Goal: Task Accomplishment & Management: Complete application form

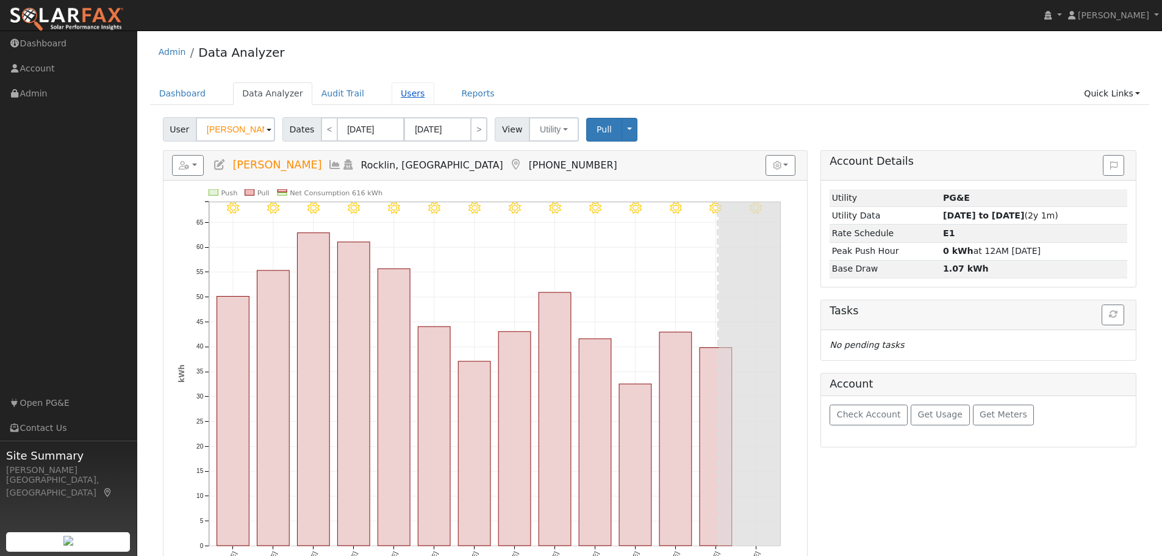
click at [402, 93] on link "Users" at bounding box center [413, 93] width 43 height 23
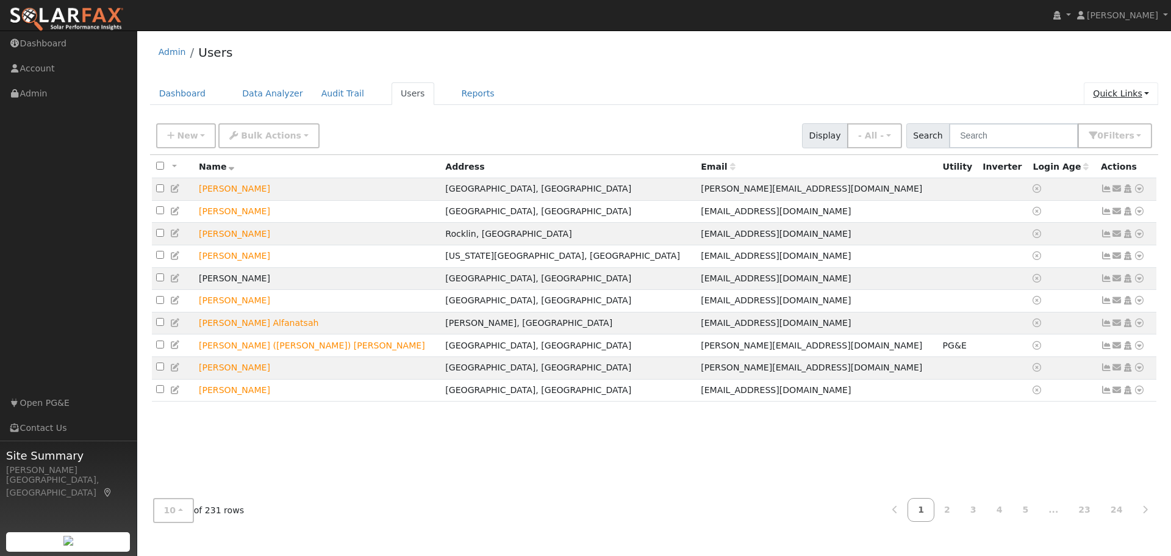
click at [1106, 102] on link "Quick Links" at bounding box center [1121, 93] width 74 height 23
click at [1090, 122] on link "Quick Add" at bounding box center [1096, 119] width 124 height 17
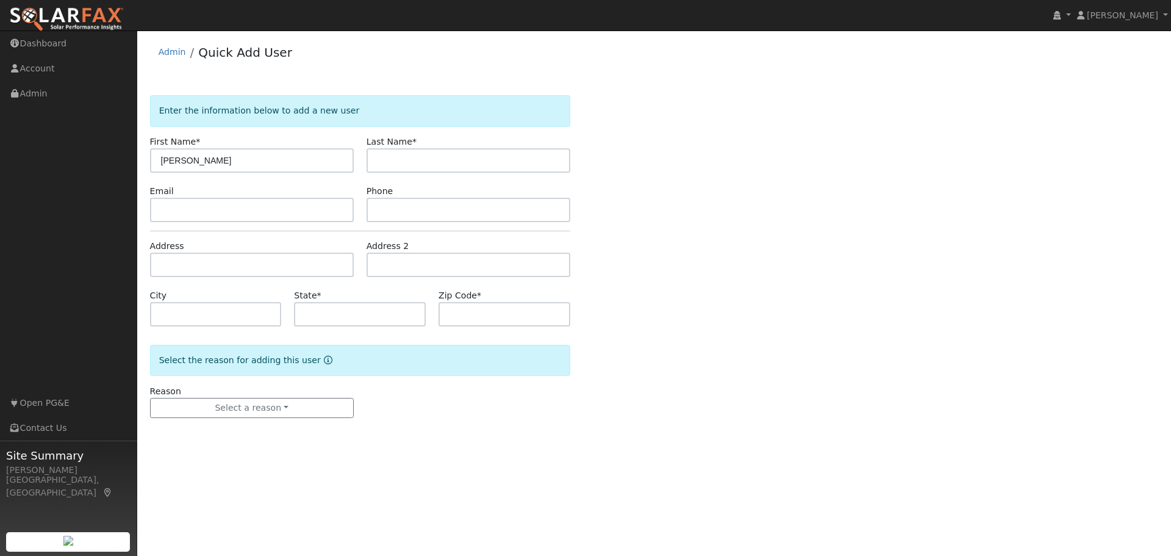
type input "[PERSON_NAME]"
click at [170, 213] on input "text" at bounding box center [252, 210] width 204 height 24
paste input "[EMAIL_ADDRESS][DOMAIN_NAME]"
type input "[EMAIL_ADDRESS][DOMAIN_NAME]"
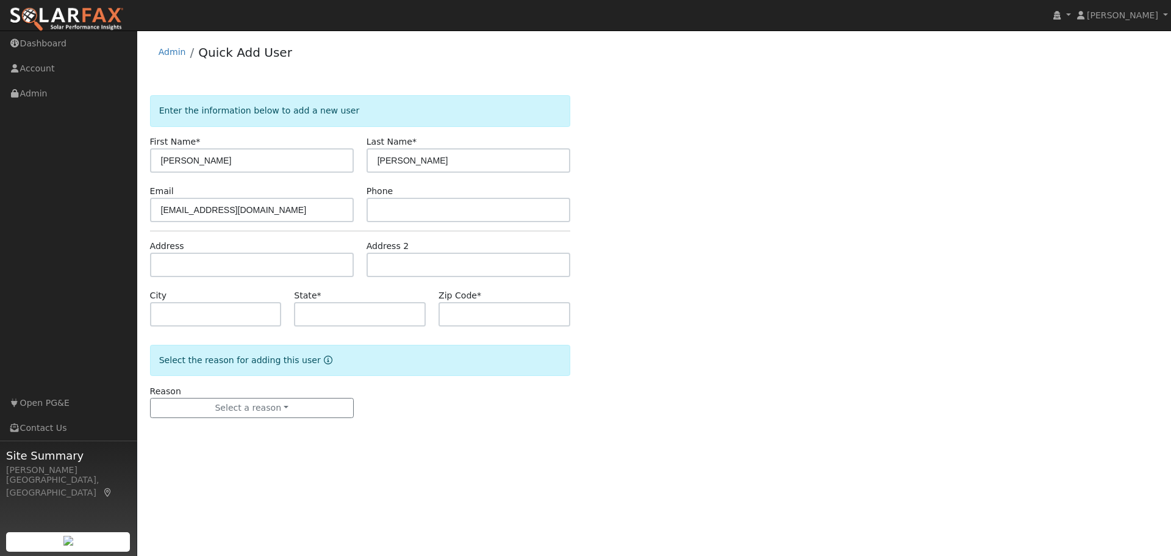
drag, startPoint x: 769, startPoint y: 318, endPoint x: 1027, endPoint y: 246, distance: 268.0
click at [770, 318] on div "Enter the information below to add a new user First Name * [PERSON_NAME] Last N…" at bounding box center [654, 268] width 1009 height 347
click at [379, 206] on input "text" at bounding box center [469, 210] width 204 height 24
paste input "[PHONE_NUMBER]"
type input "[PHONE_NUMBER]"
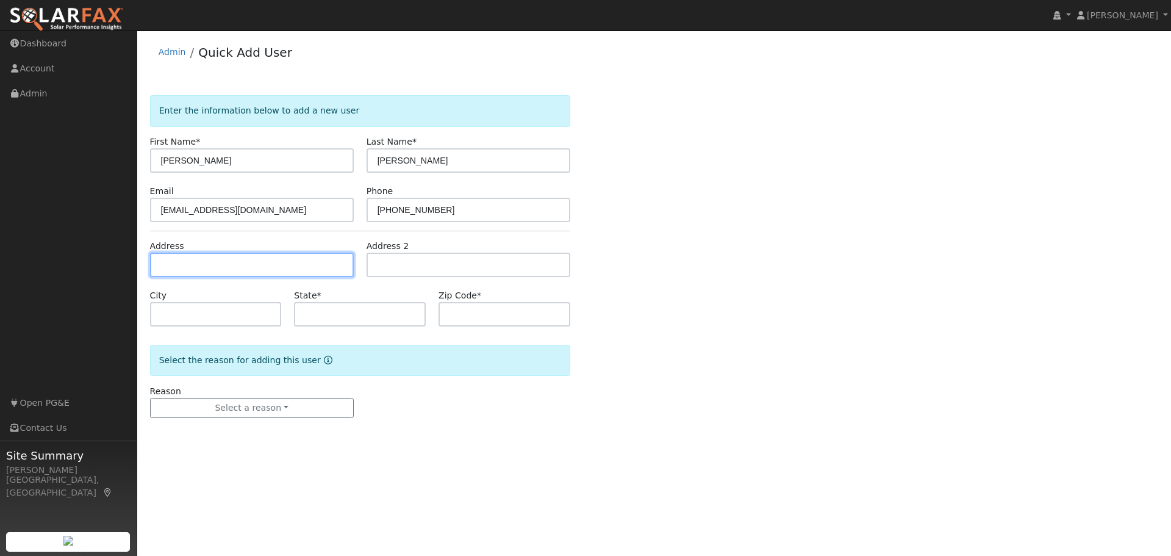
click at [194, 262] on input "text" at bounding box center [252, 264] width 204 height 24
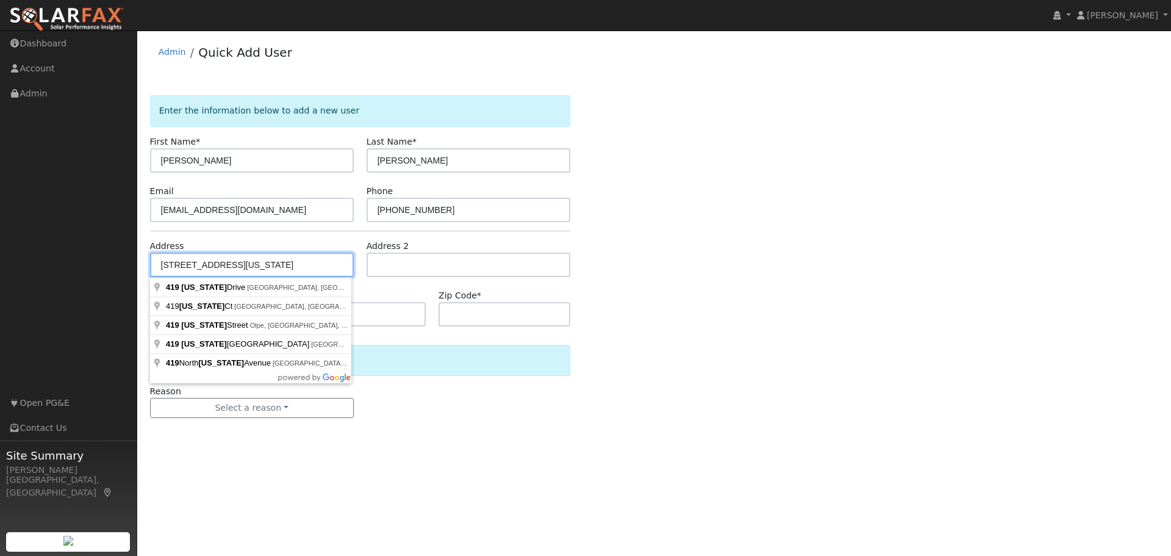
type input "[STREET_ADDRESS][US_STATE]"
type input "San Mateo"
type input "CA"
type input "94402"
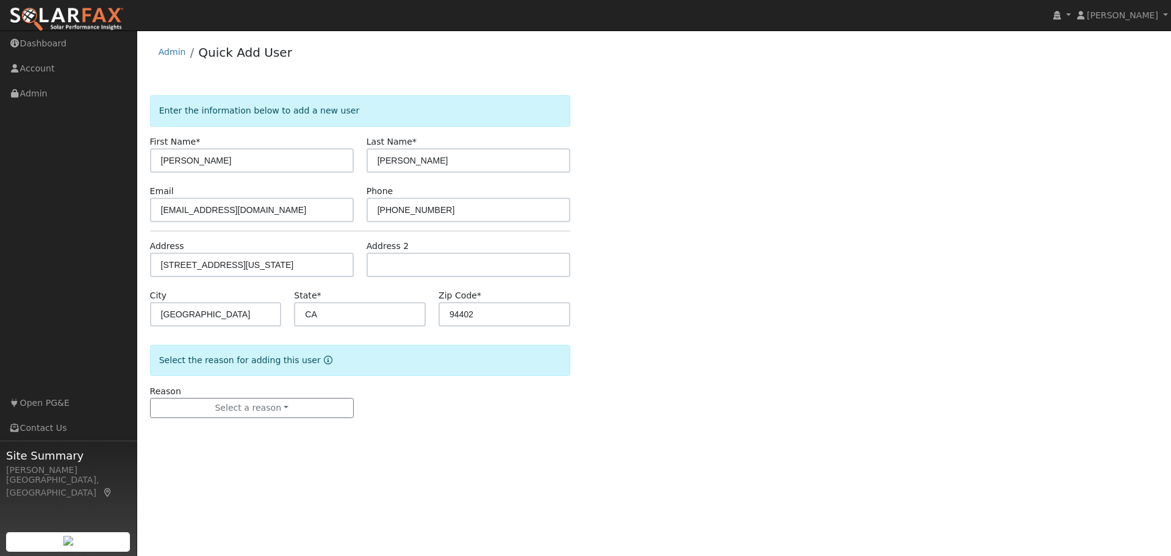
click at [748, 344] on div "Enter the information below to add a new user First Name * Brittni Last Name * …" at bounding box center [654, 268] width 1009 height 347
click at [173, 406] on button "Select a reason" at bounding box center [252, 408] width 204 height 21
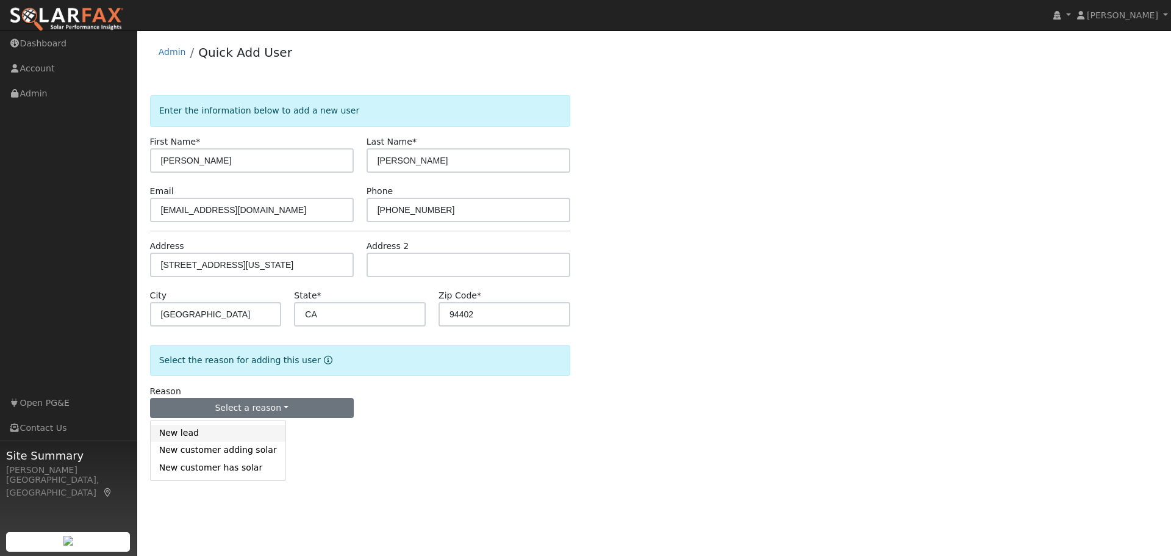
click at [184, 439] on link "New lead" at bounding box center [218, 432] width 135 height 17
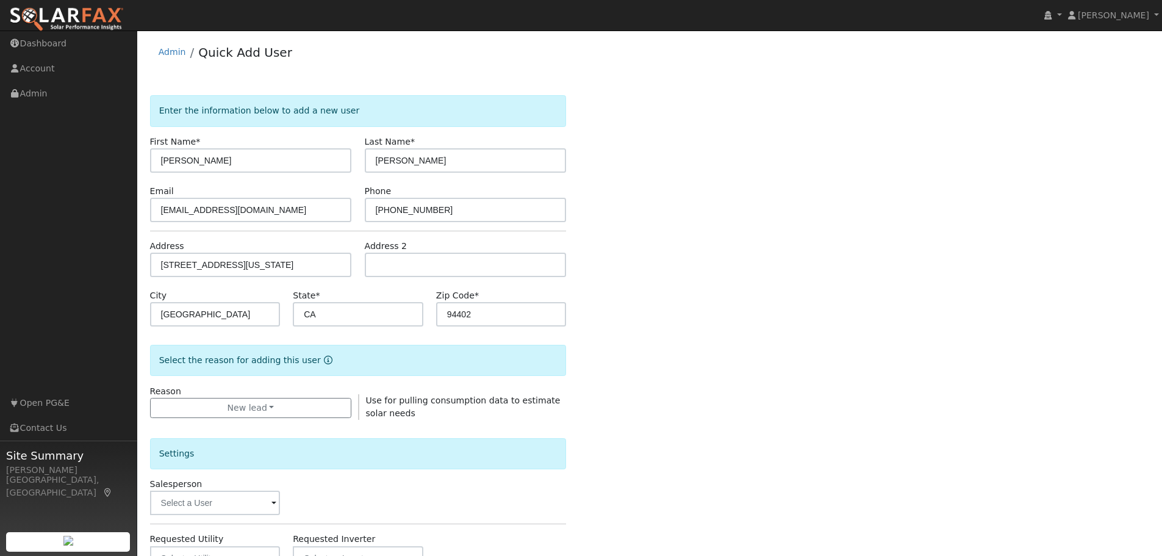
click at [823, 448] on div "Enter the information below to add a new user First Name * Brittni Last Name * …" at bounding box center [650, 439] width 1000 height 689
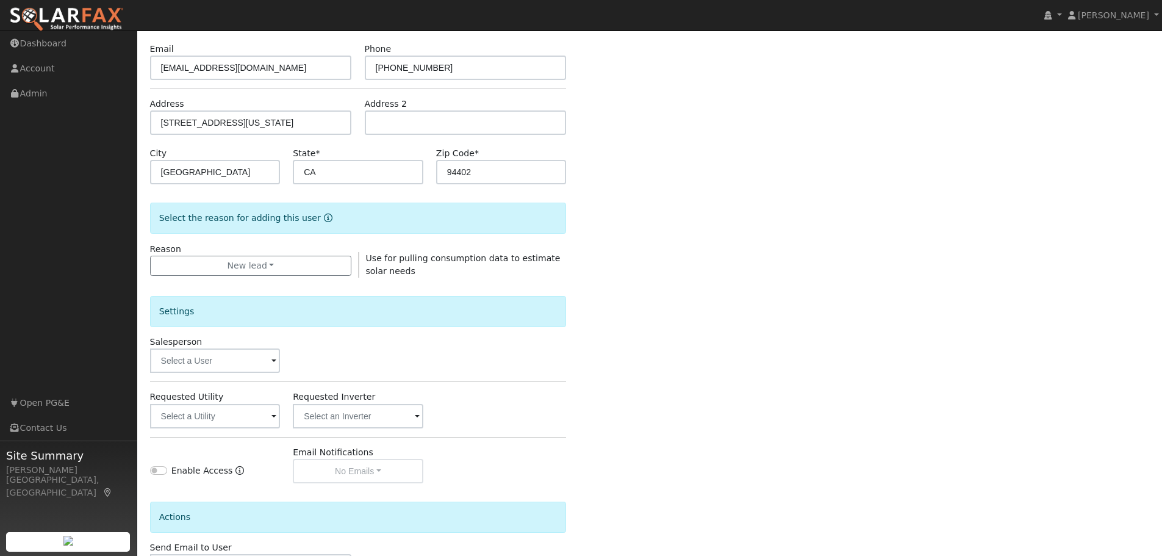
scroll to position [203, 0]
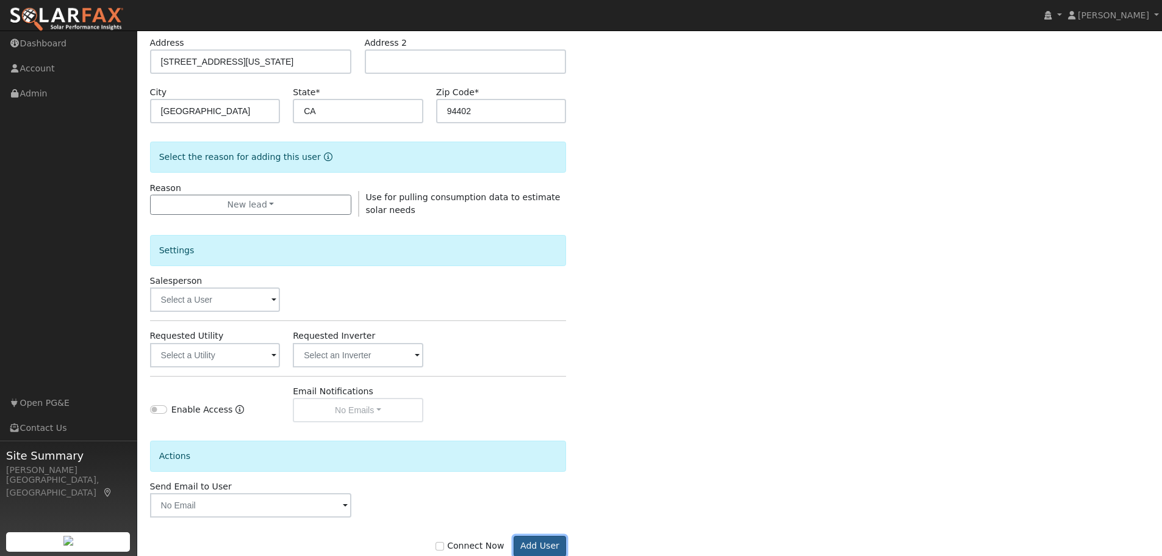
click at [548, 543] on button "Add User" at bounding box center [539, 545] width 53 height 21
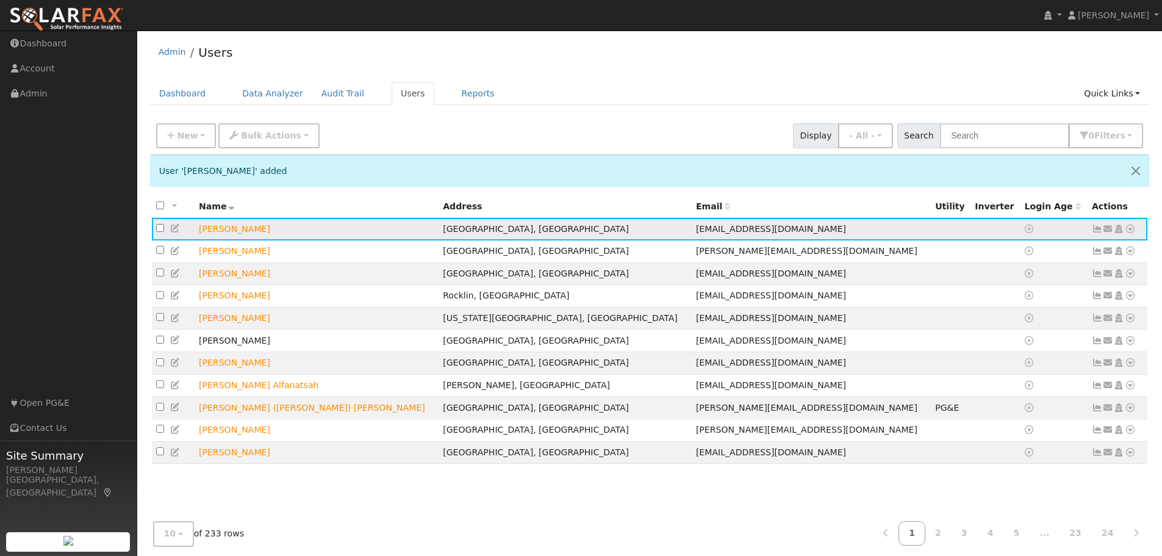
click at [1132, 227] on icon at bounding box center [1130, 228] width 11 height 9
click at [1094, 253] on link "Data Analyzer" at bounding box center [1090, 250] width 88 height 17
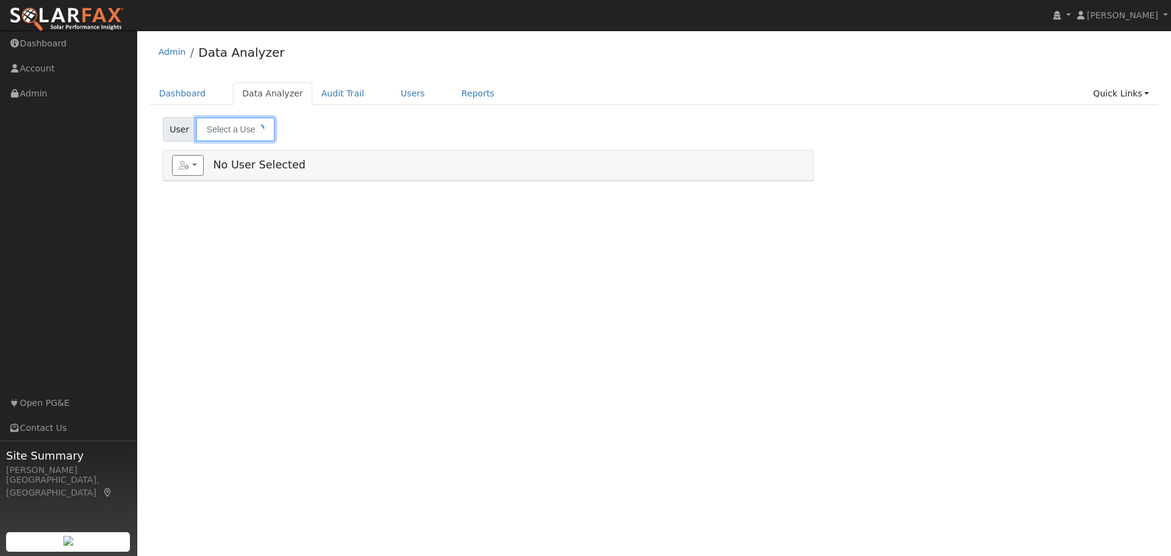
type input "[PERSON_NAME]"
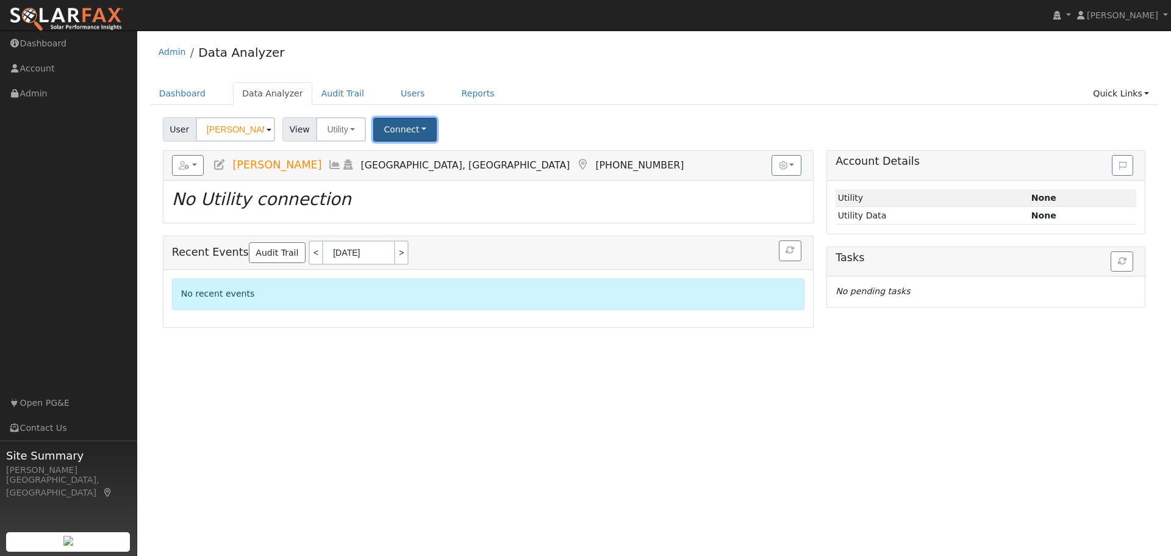
click at [396, 130] on button "Connect" at bounding box center [404, 130] width 63 height 24
click at [423, 160] on link "Select a Provider" at bounding box center [421, 156] width 95 height 17
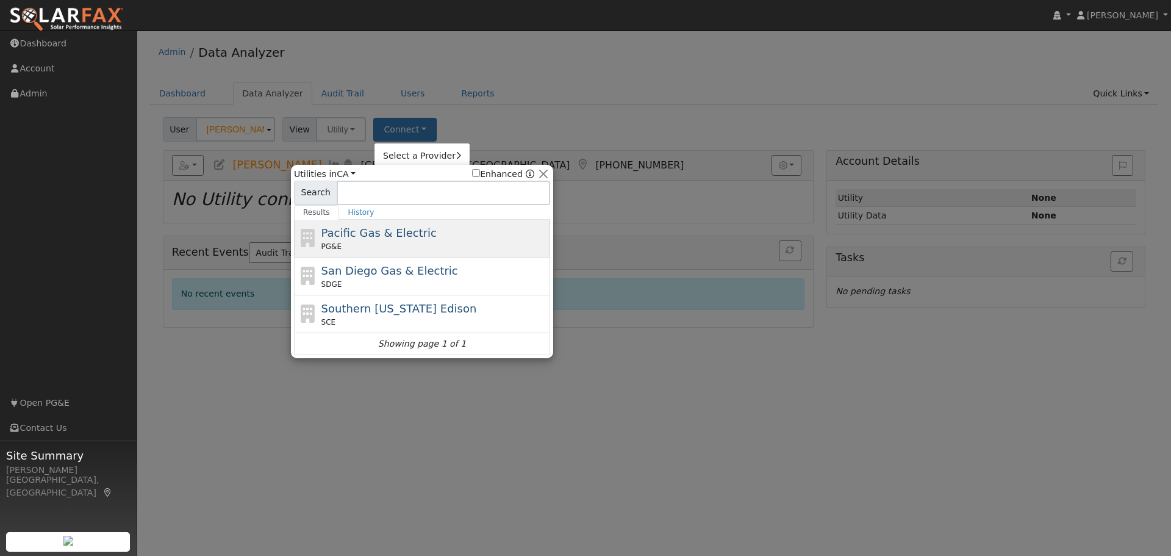
click at [442, 237] on div "Pacific Gas & Electric PG&E" at bounding box center [434, 237] width 226 height 27
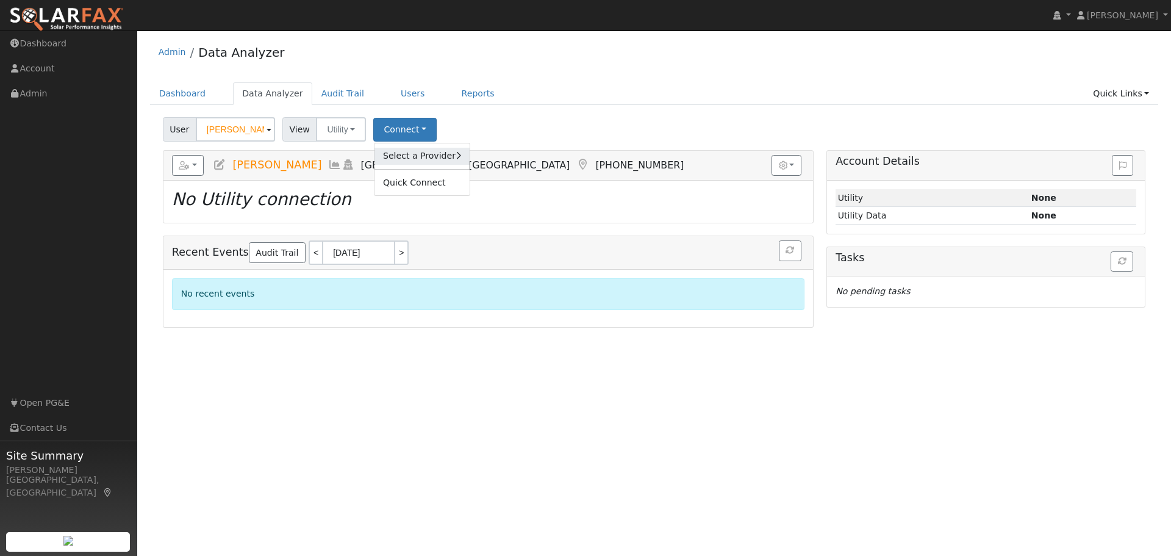
click at [409, 153] on link "Select a Provider" at bounding box center [421, 156] width 95 height 17
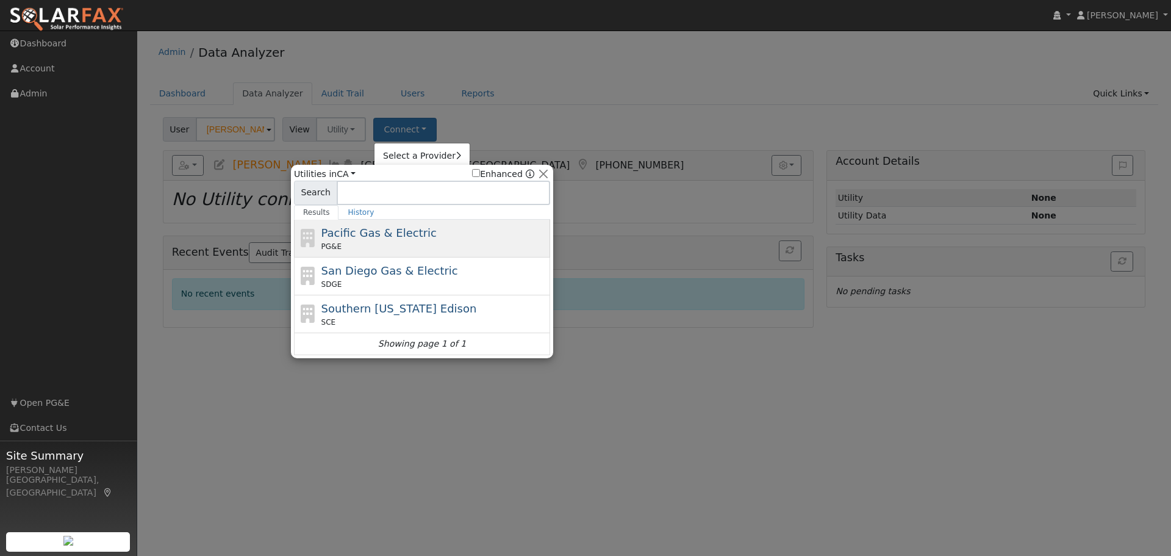
click at [379, 242] on div "PG&E" at bounding box center [434, 246] width 226 height 11
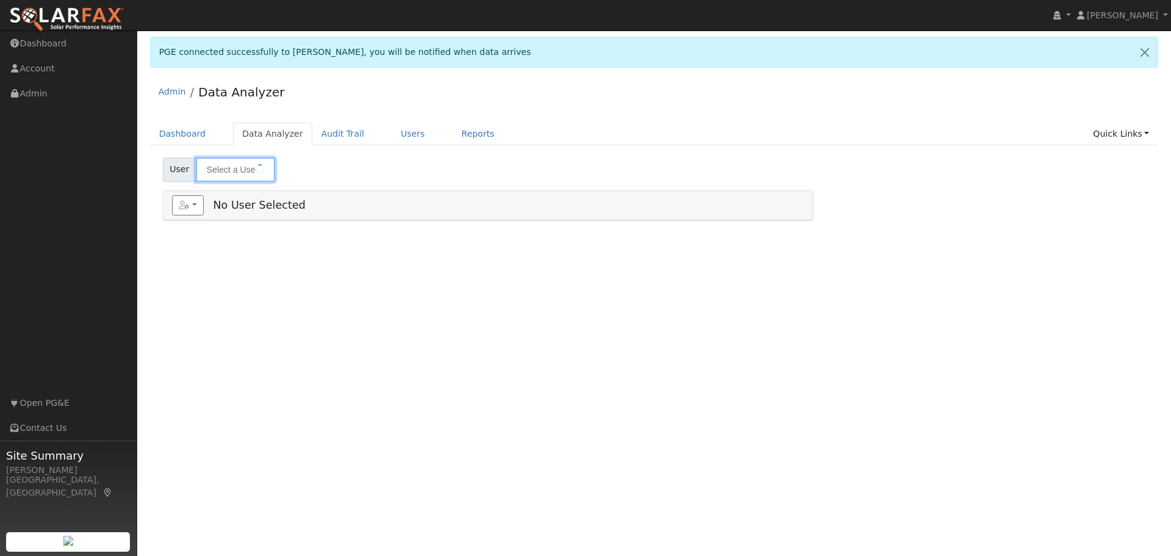
type input "[PERSON_NAME]"
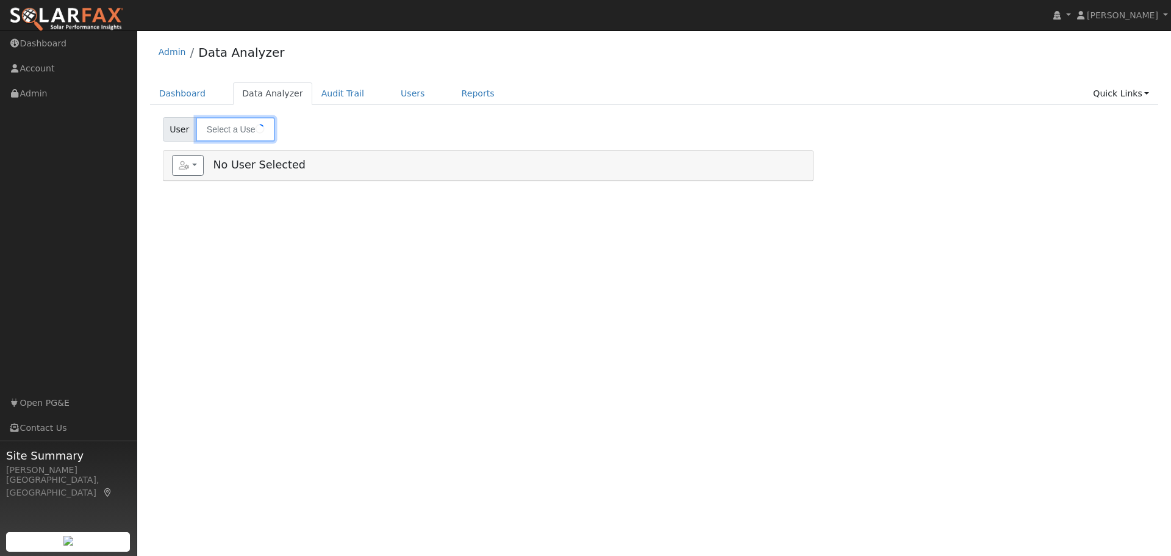
type input "[PERSON_NAME]"
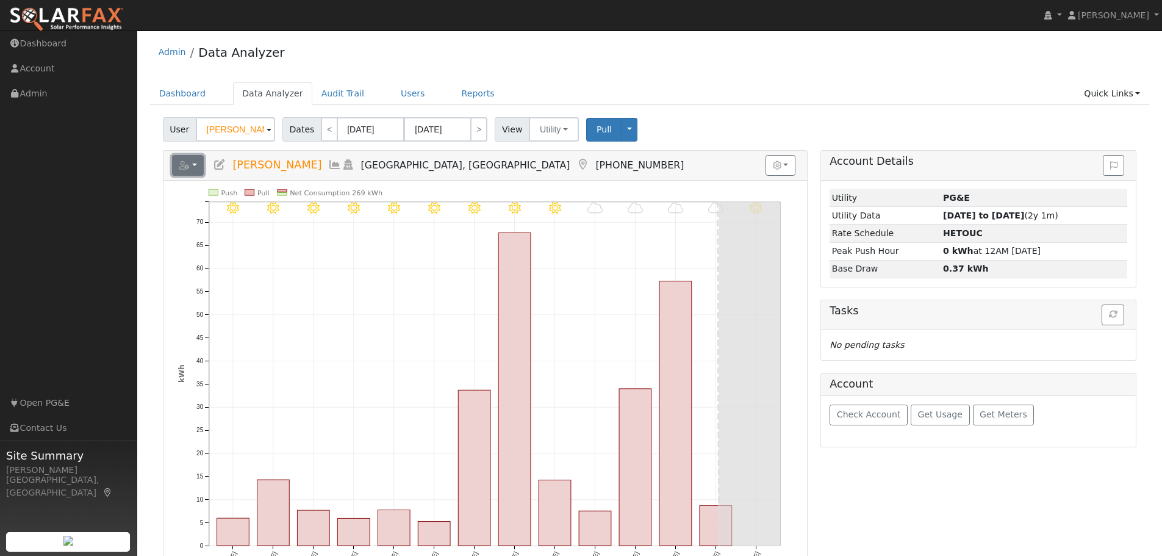
click at [194, 168] on button "button" at bounding box center [188, 165] width 32 height 21
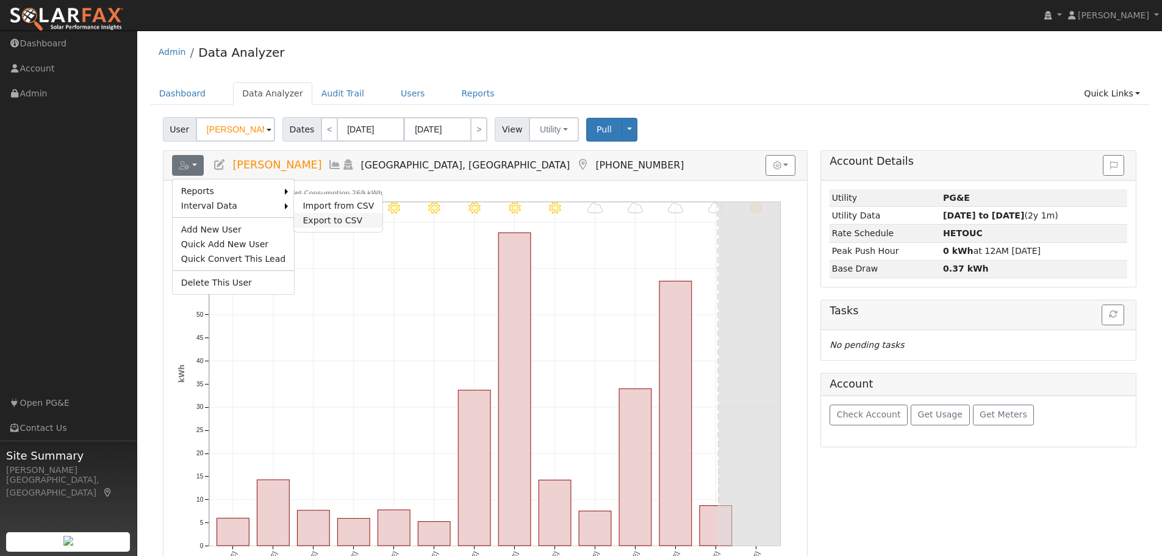
click at [307, 218] on link "Export to CSV" at bounding box center [338, 220] width 88 height 15
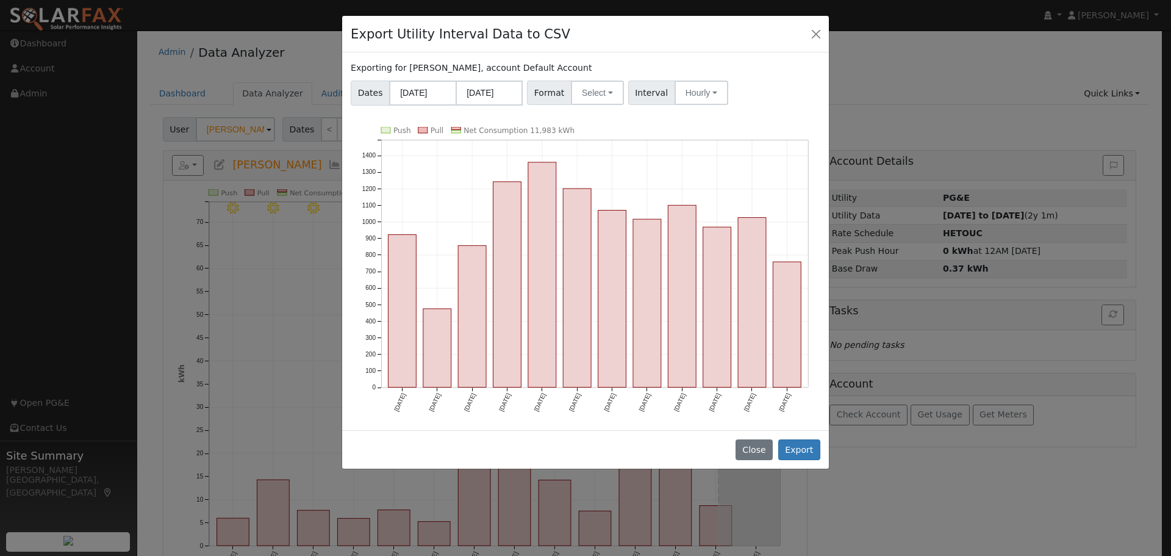
click at [596, 79] on div "Dates 08/01/2024 07/31/2025 Format Select Generic PG&E SCE SDGE Aurora Energy T…" at bounding box center [586, 90] width 474 height 29
click at [596, 95] on button "Select" at bounding box center [597, 93] width 53 height 24
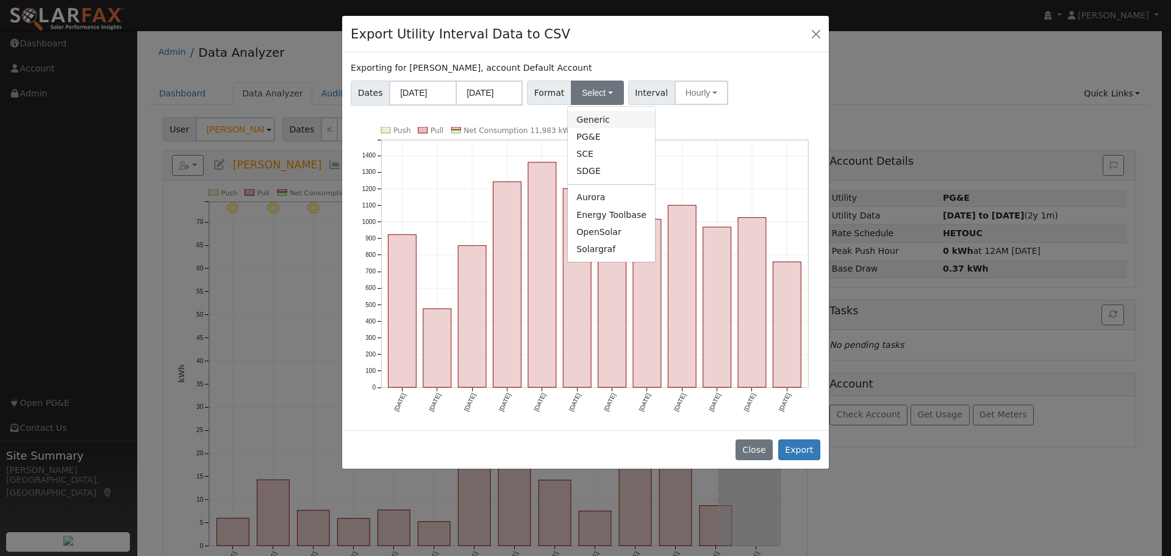
click at [589, 121] on link "Generic" at bounding box center [611, 119] width 87 height 17
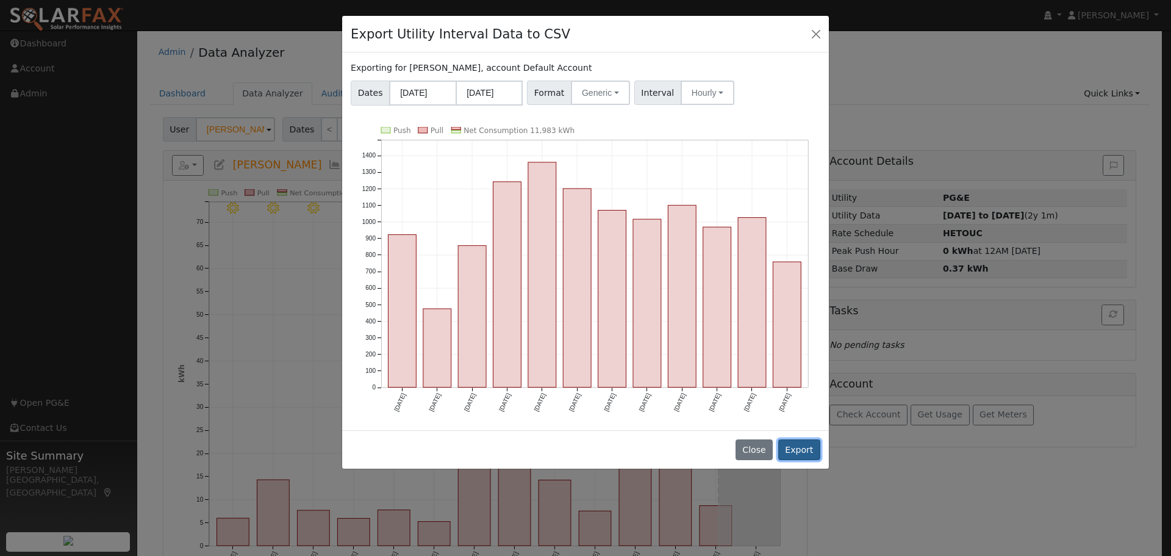
click at [801, 454] on button "Export" at bounding box center [799, 449] width 42 height 21
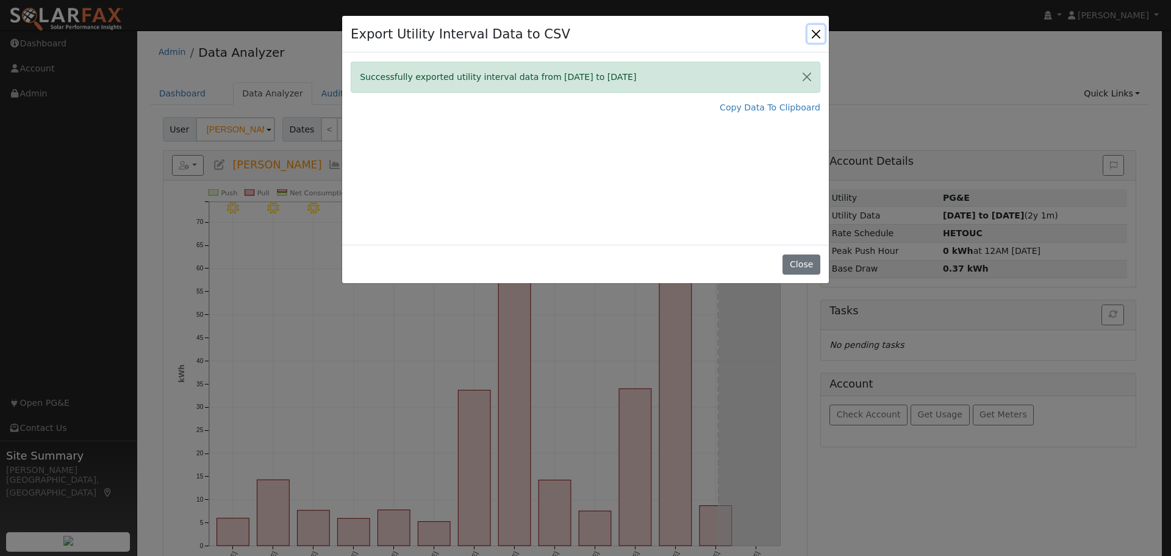
click at [813, 33] on button "Close" at bounding box center [815, 33] width 17 height 17
